Goal: Browse casually

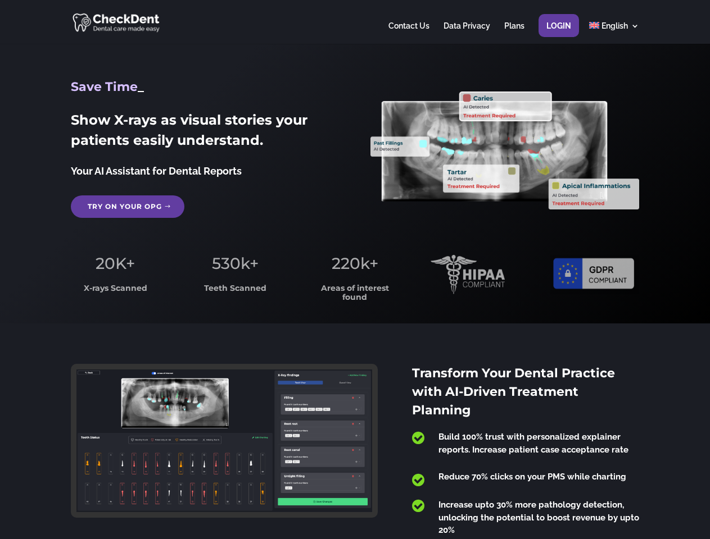
click at [355, 270] on span "220k+" at bounding box center [354, 263] width 47 height 19
click at [355, 22] on div at bounding box center [354, 22] width 567 height 44
click at [355, 270] on span "220k+" at bounding box center [354, 263] width 47 height 19
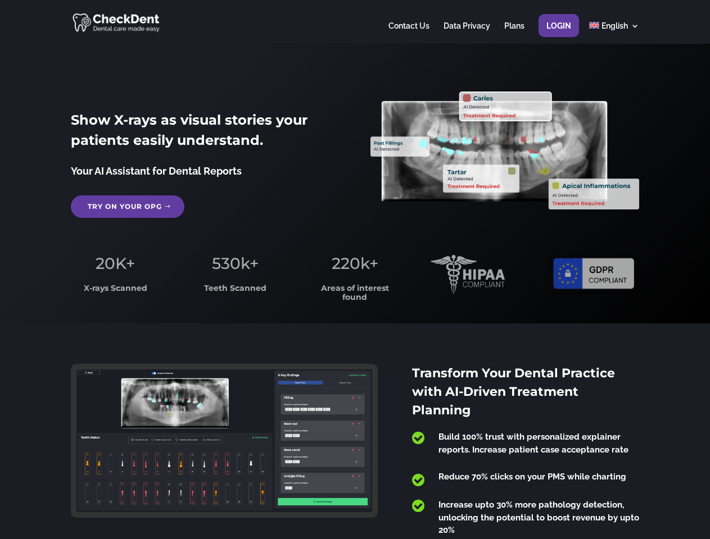
click at [355, 22] on div at bounding box center [354, 22] width 567 height 44
